Goal: Information Seeking & Learning: Compare options

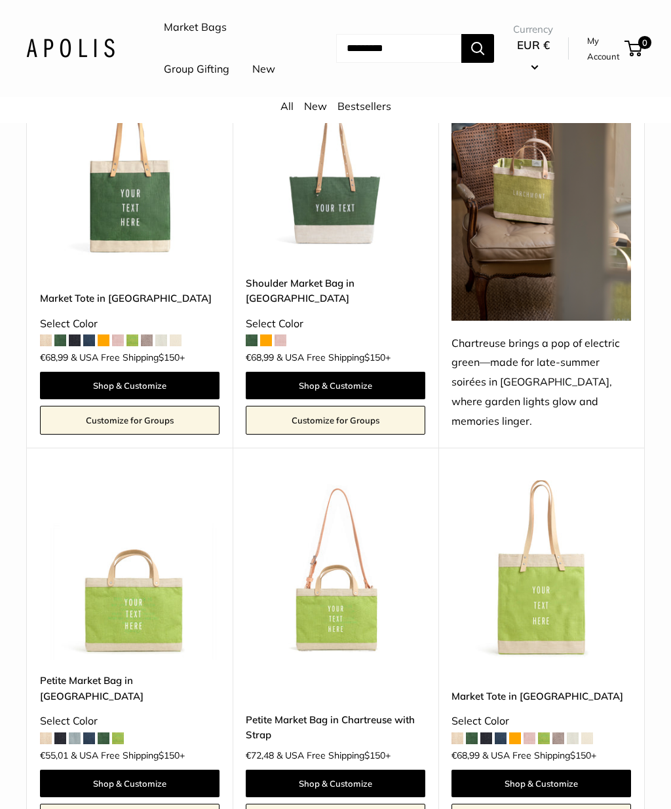
scroll to position [2863, 0]
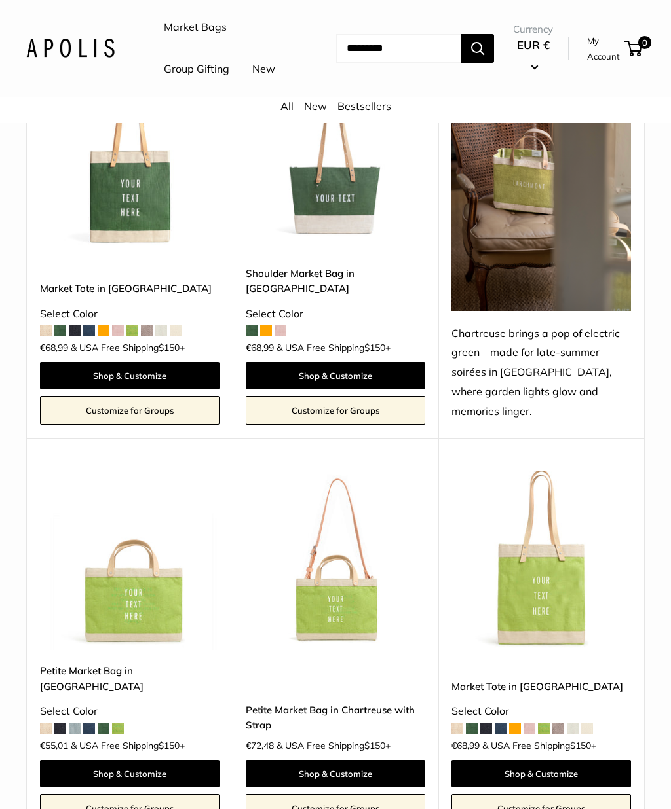
click at [337, 608] on img at bounding box center [335, 560] width 179 height 179
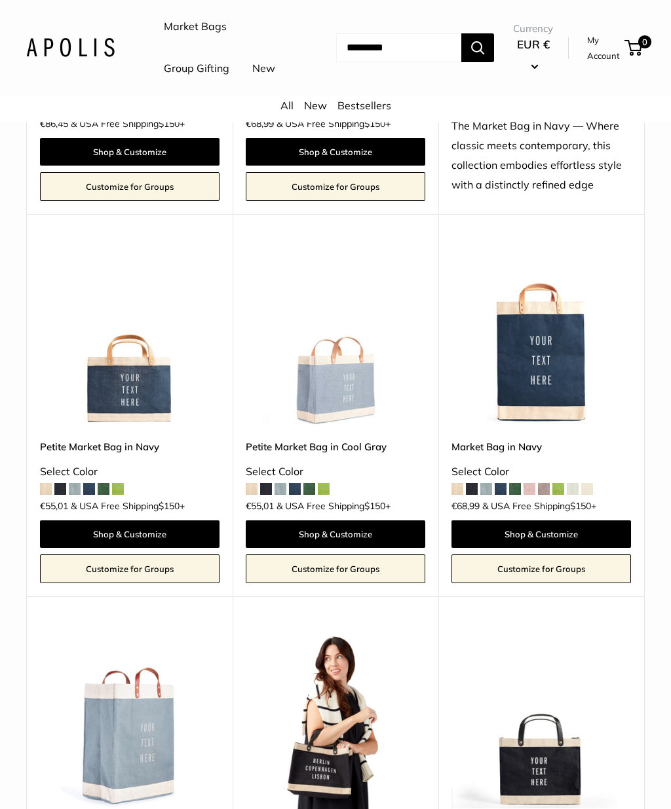
scroll to position [3920, 0]
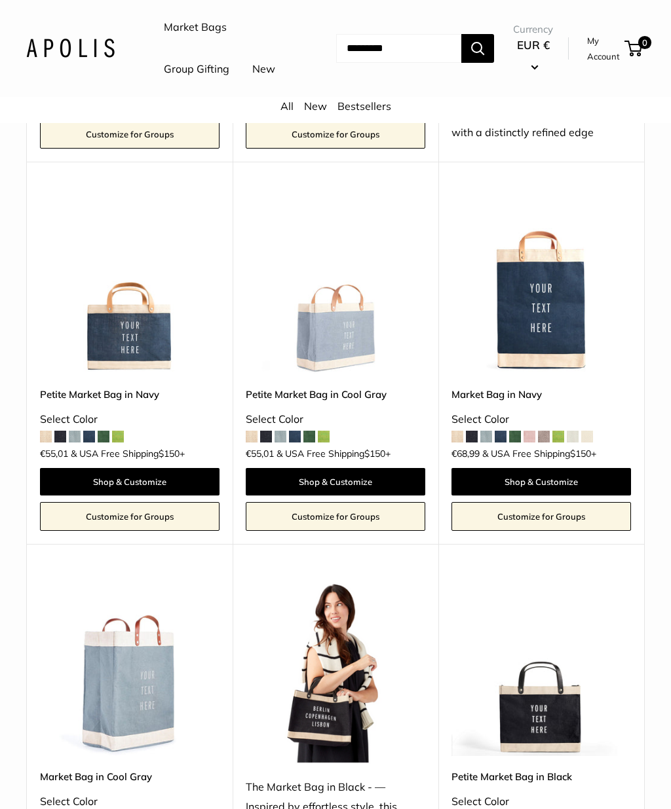
click at [363, 387] on link "Petite Market Bag in Cool Gray" at bounding box center [335, 394] width 179 height 15
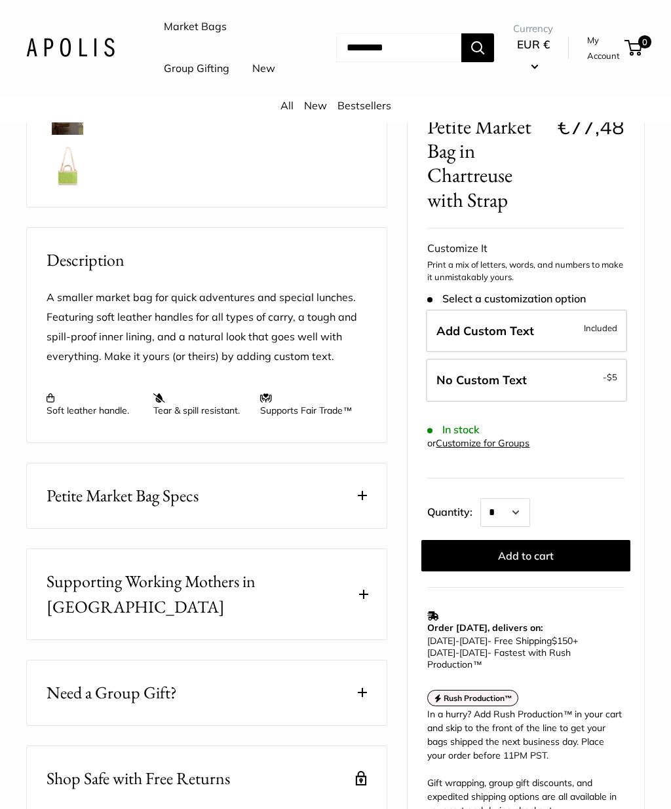
scroll to position [363, 0]
click at [371, 529] on button "Petite Market Bag Specs" at bounding box center [207, 496] width 360 height 65
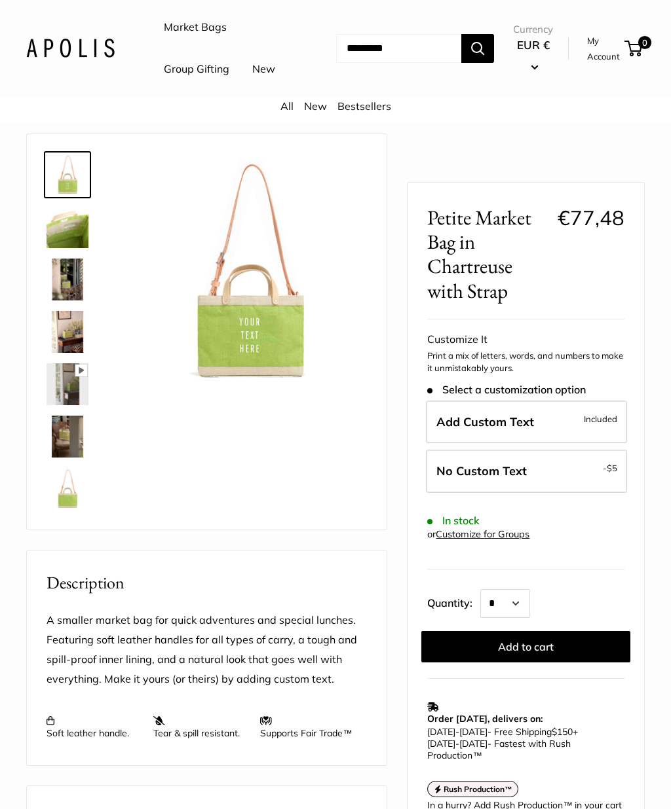
scroll to position [0, 0]
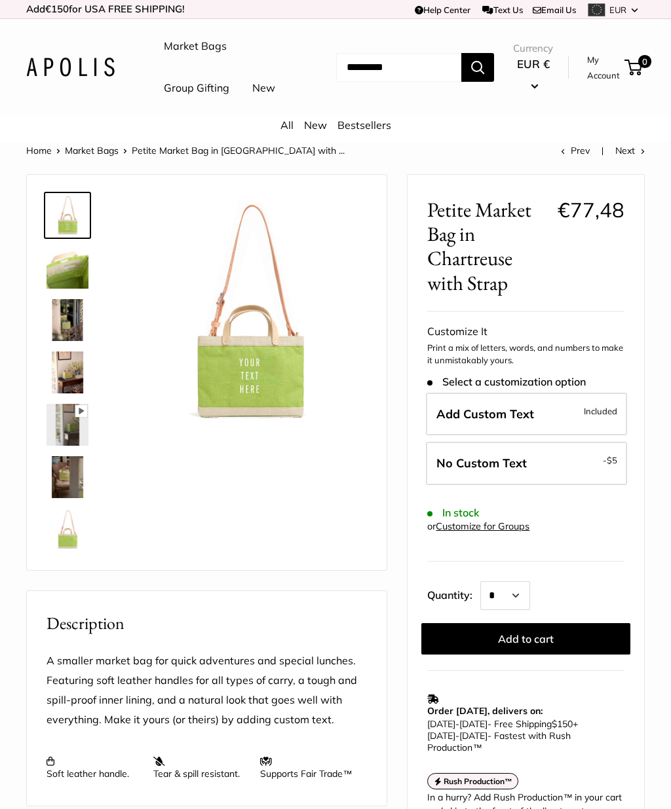
click at [62, 394] on img at bounding box center [67, 373] width 42 height 42
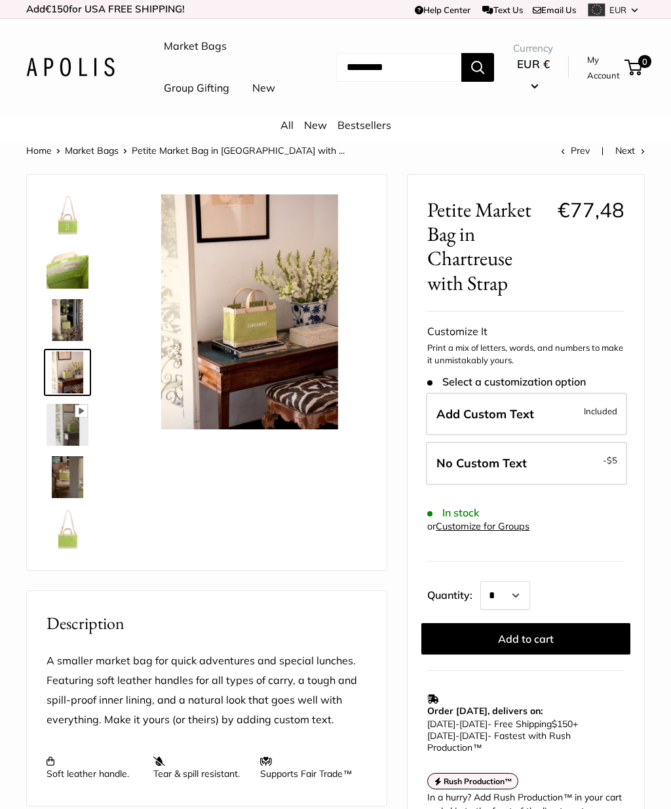
click at [67, 341] on img at bounding box center [67, 320] width 42 height 42
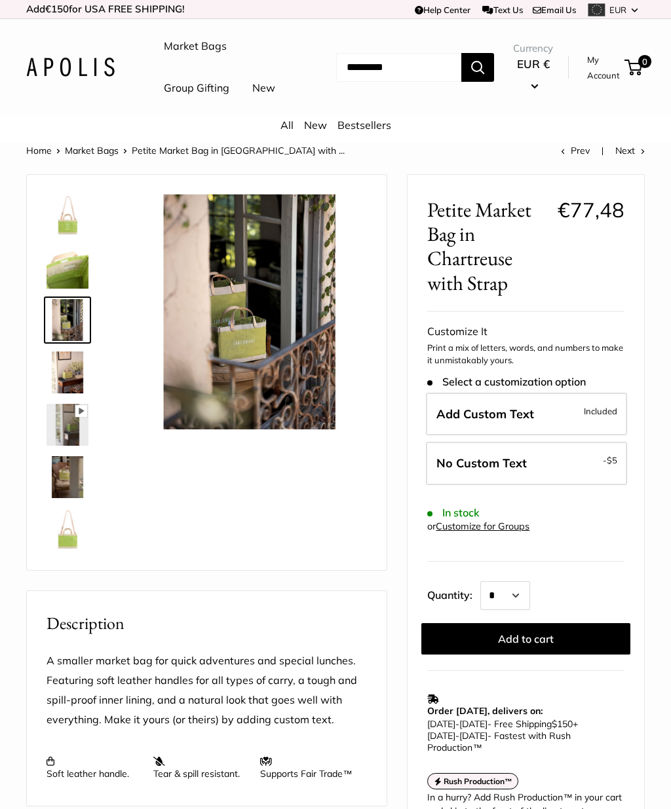
click at [61, 394] on img at bounding box center [67, 373] width 42 height 42
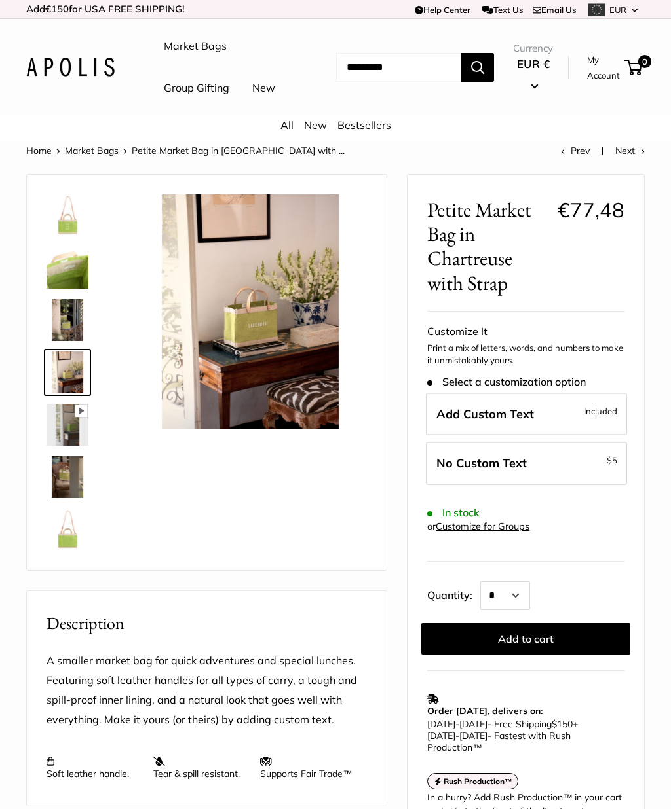
click at [60, 446] on img at bounding box center [67, 425] width 42 height 42
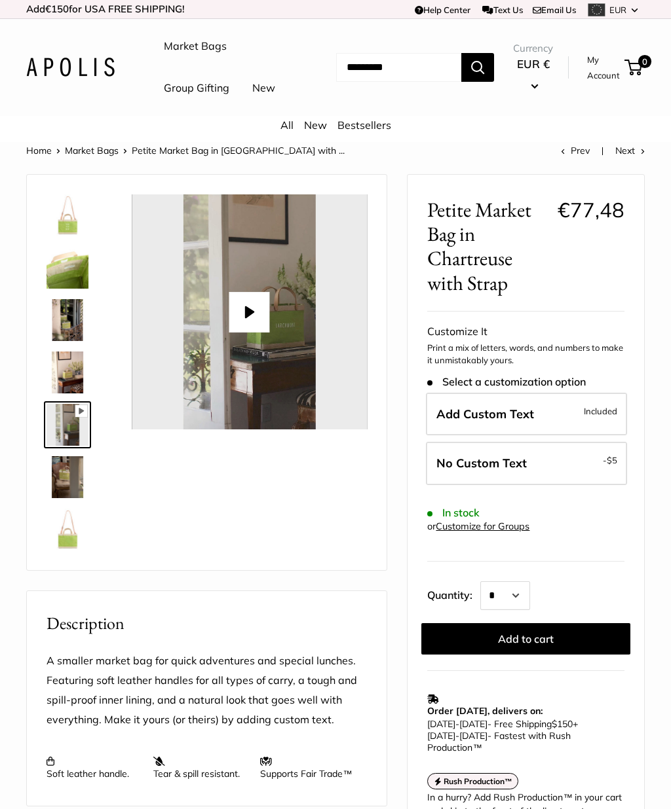
click at [58, 498] on img at bounding box center [67, 477] width 42 height 42
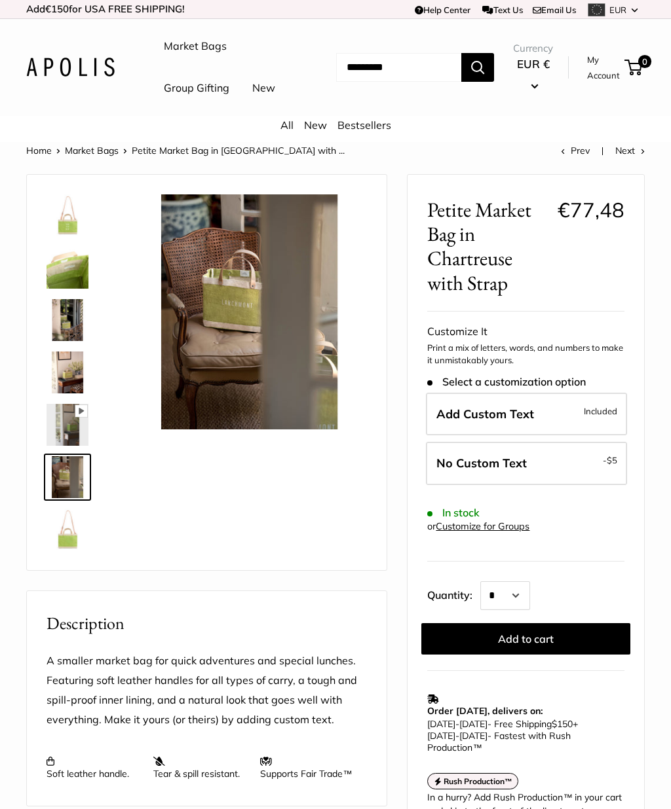
click at [69, 551] on img at bounding box center [67, 530] width 42 height 42
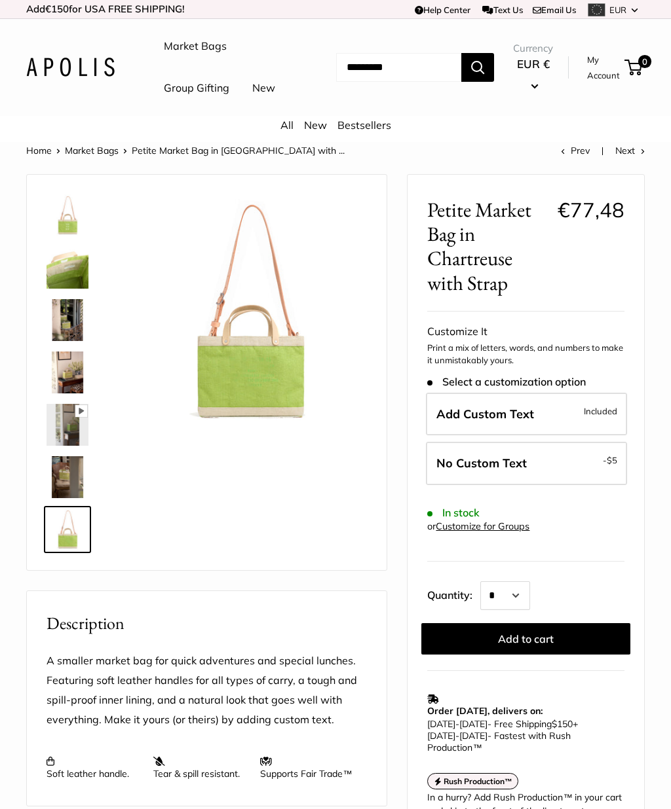
click at [54, 341] on img at bounding box center [67, 320] width 42 height 42
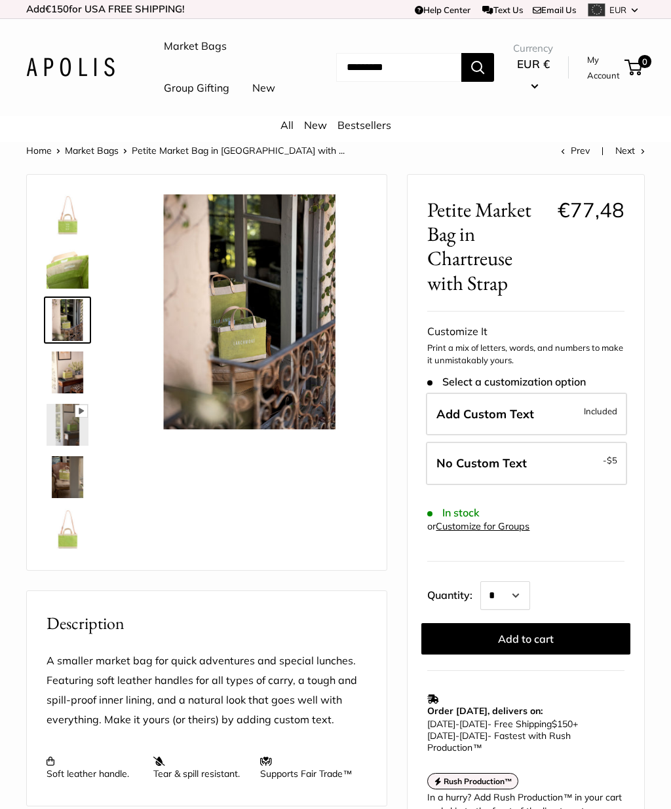
click at [67, 289] on img at bounding box center [67, 268] width 42 height 42
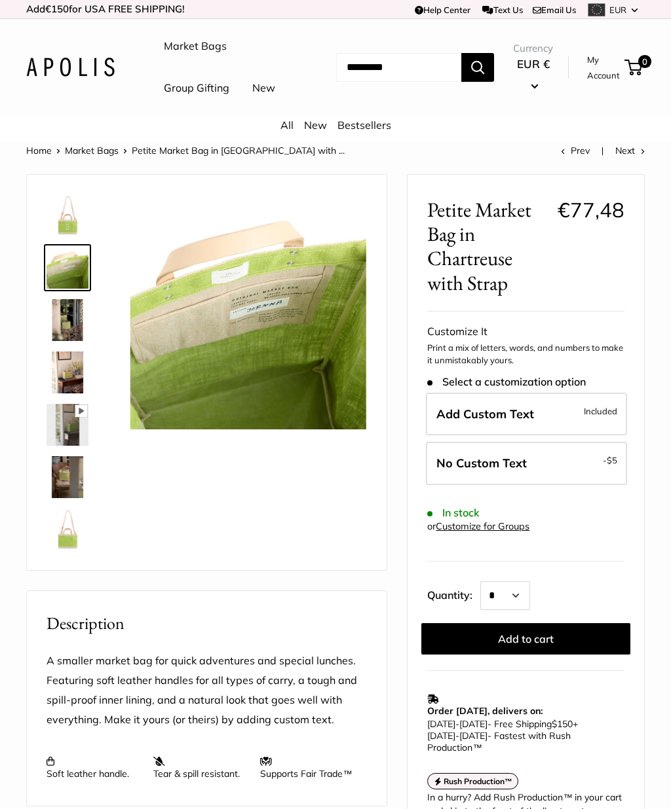
click at [64, 394] on img at bounding box center [67, 373] width 42 height 42
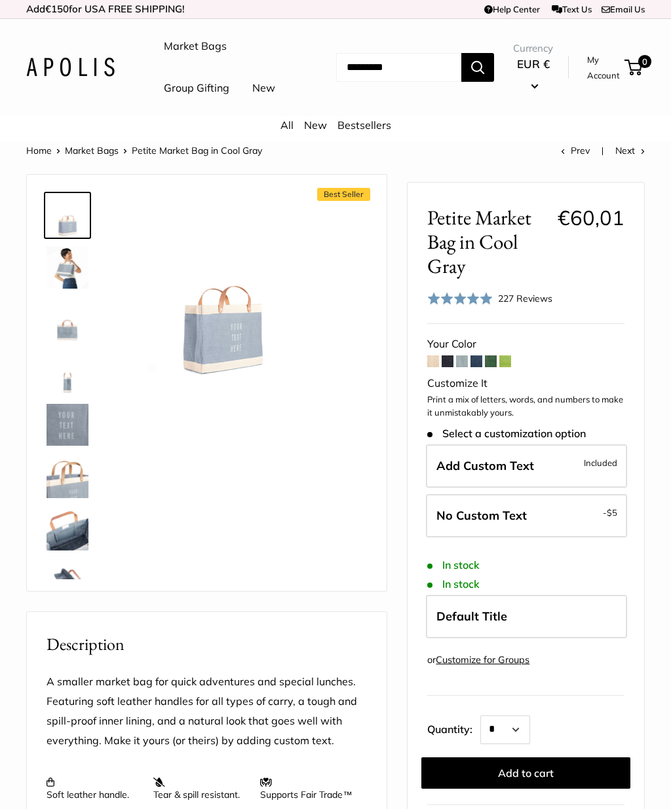
scroll to position [19, 0]
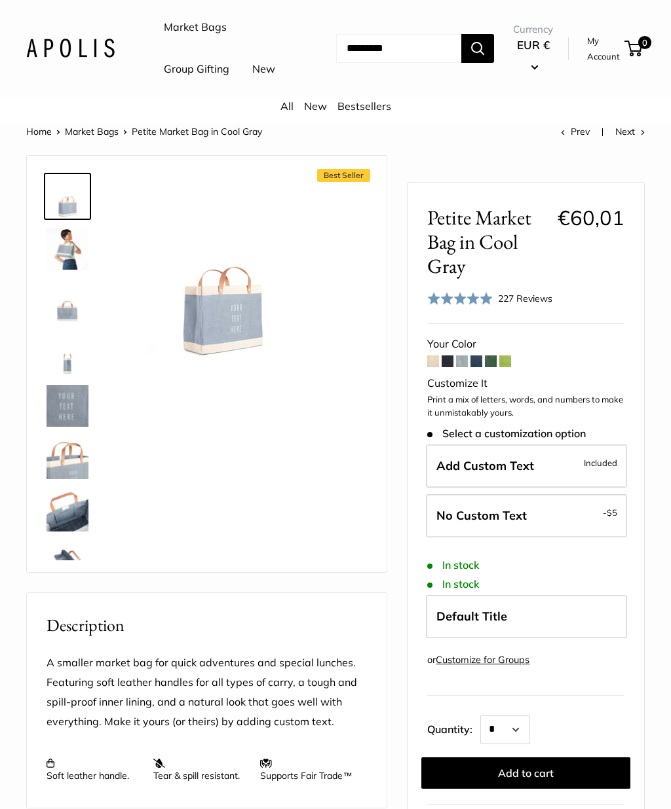
click at [65, 270] on img at bounding box center [67, 249] width 42 height 42
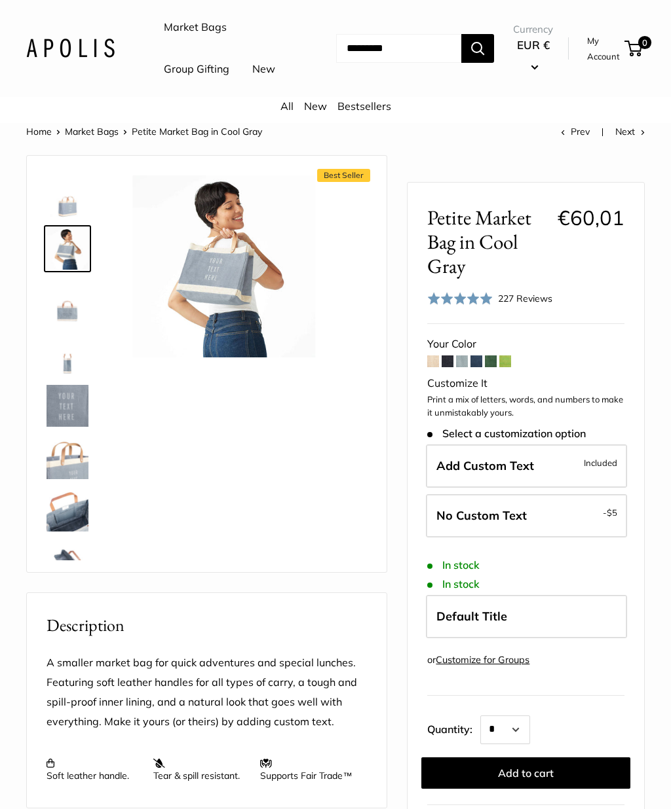
scroll to position [0, 0]
click at [442, 367] on span at bounding box center [447, 362] width 12 height 12
